Goal: Find specific page/section: Find specific page/section

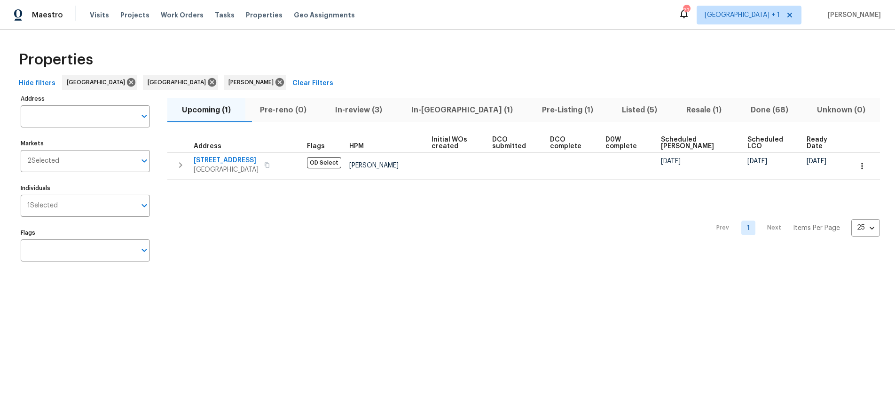
click at [613, 113] on span "Listed (5)" at bounding box center [639, 109] width 53 height 13
click at [808, 113] on span "Unknown (0)" at bounding box center [841, 109] width 66 height 13
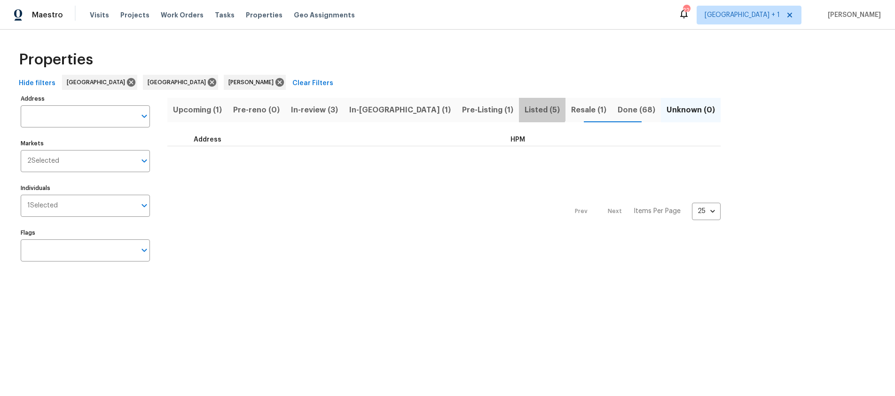
click at [524, 107] on span "Listed (5)" at bounding box center [541, 109] width 35 height 13
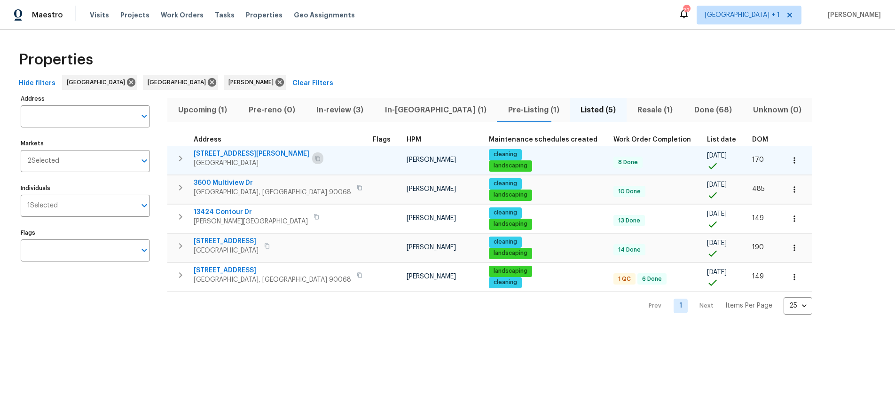
click at [315, 156] on icon "button" at bounding box center [317, 158] width 5 height 5
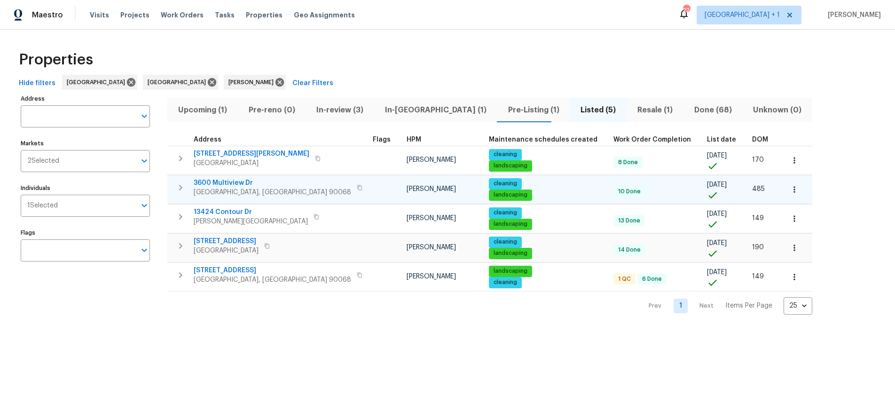
click at [357, 187] on icon "button" at bounding box center [360, 188] width 6 height 6
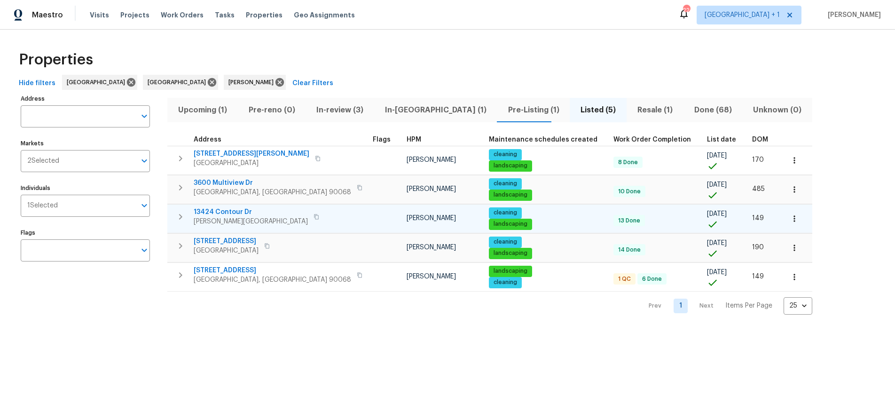
click at [313, 217] on icon "button" at bounding box center [316, 217] width 6 height 6
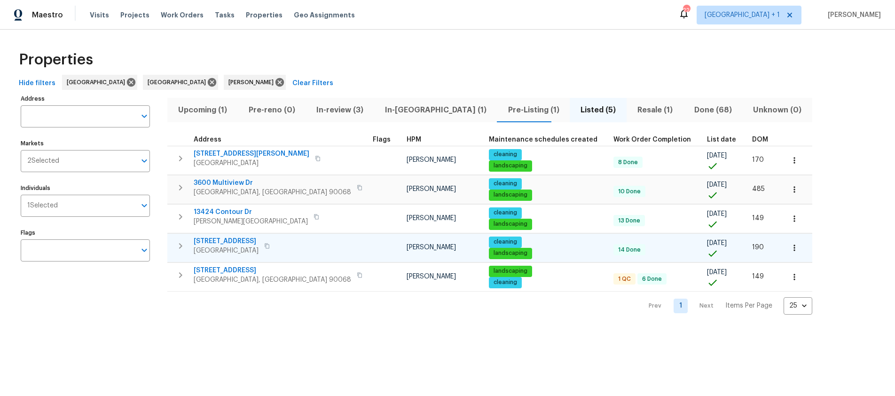
click at [270, 246] on icon "button" at bounding box center [267, 246] width 6 height 6
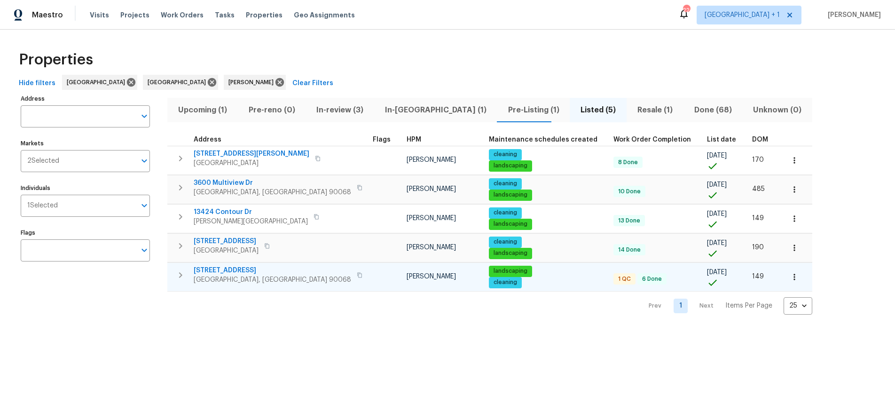
click at [357, 275] on icon "button" at bounding box center [360, 275] width 6 height 6
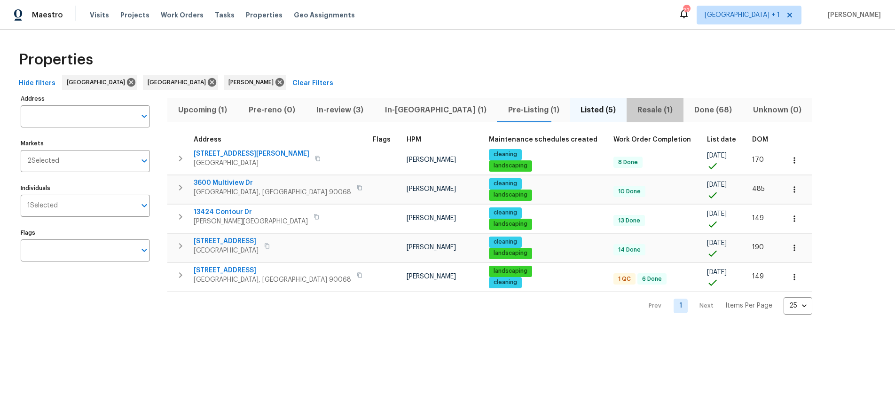
click at [632, 111] on span "Resale (1)" at bounding box center [655, 109] width 46 height 13
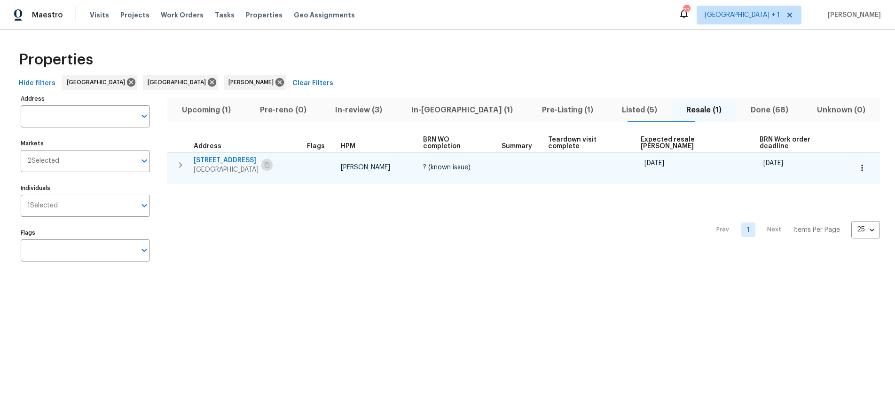
click at [270, 162] on icon "button" at bounding box center [267, 165] width 6 height 6
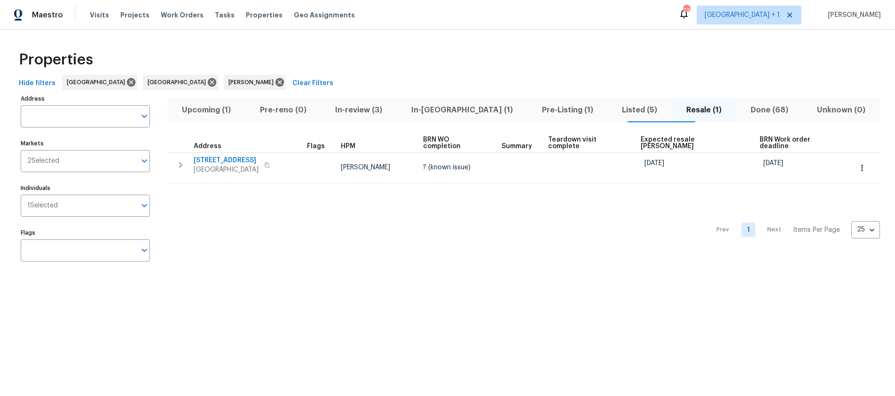
click at [363, 109] on span "In-review (3)" at bounding box center [358, 109] width 65 height 13
